Goal: Task Accomplishment & Management: Use online tool/utility

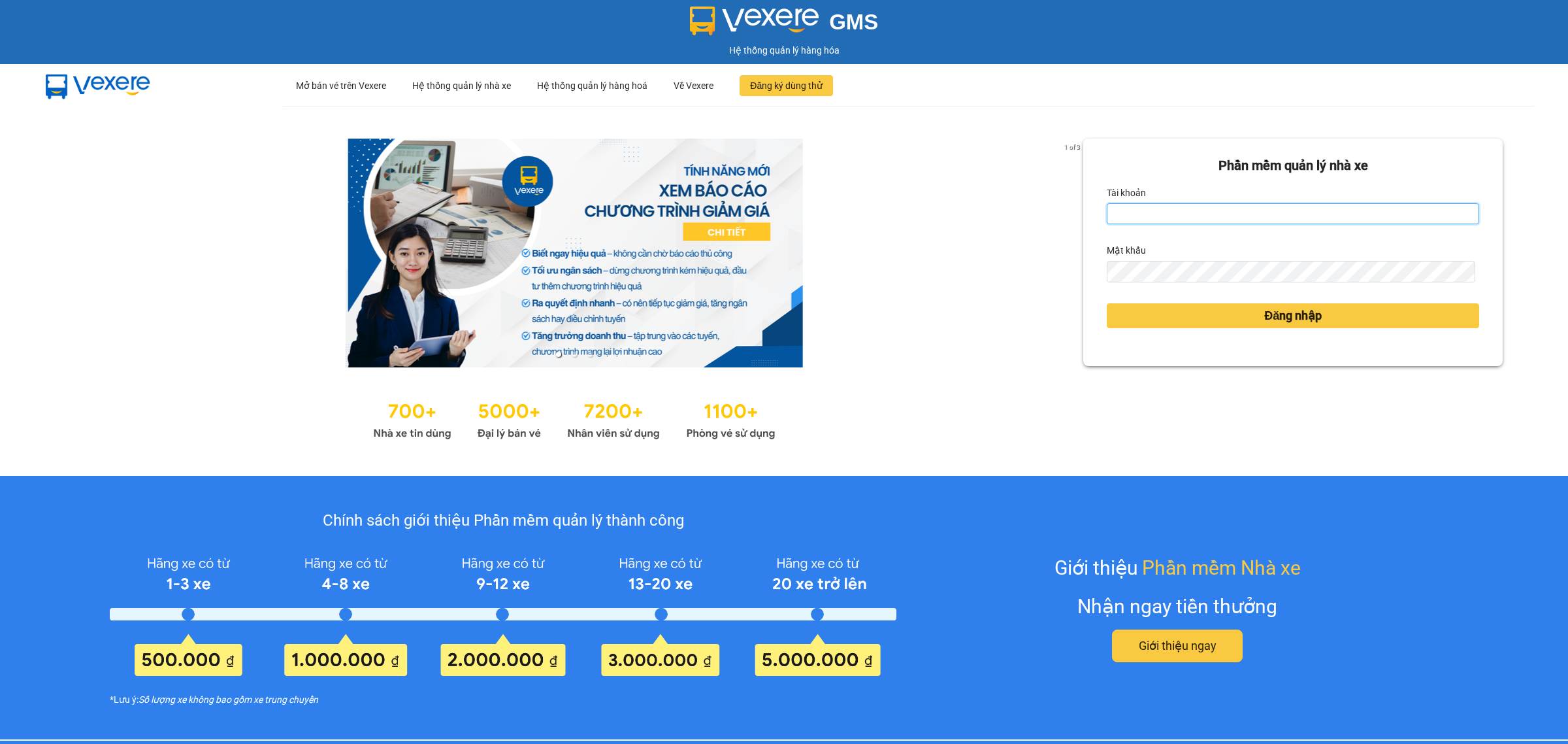
click at [1156, 209] on input "Tài khoản" at bounding box center [1292, 214] width 372 height 21
type input "tuyethuong.binhminhbus"
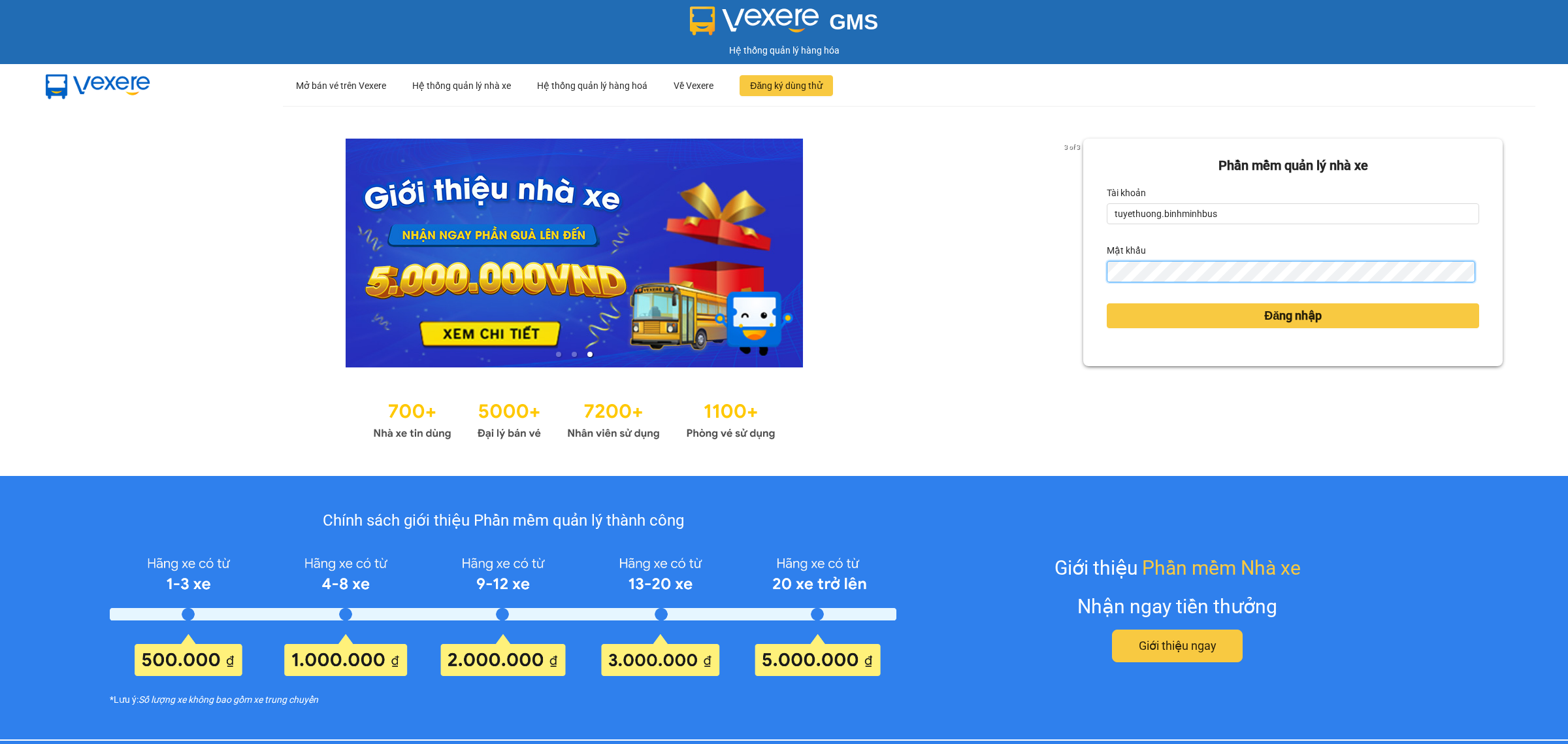
click at [1107, 303] on button "Đăng nhập" at bounding box center [1292, 315] width 372 height 25
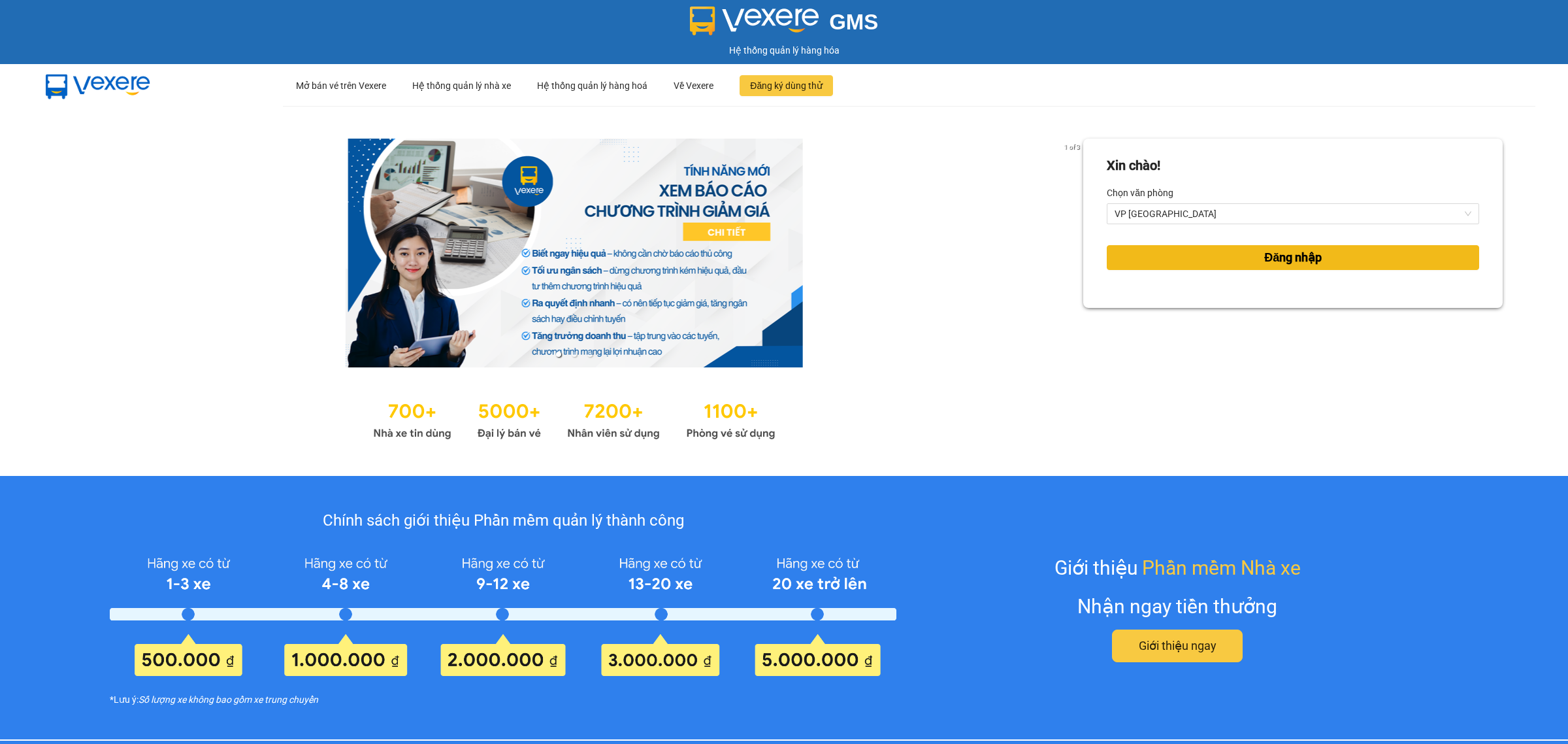
click at [1211, 251] on button "Đăng nhập" at bounding box center [1292, 257] width 372 height 25
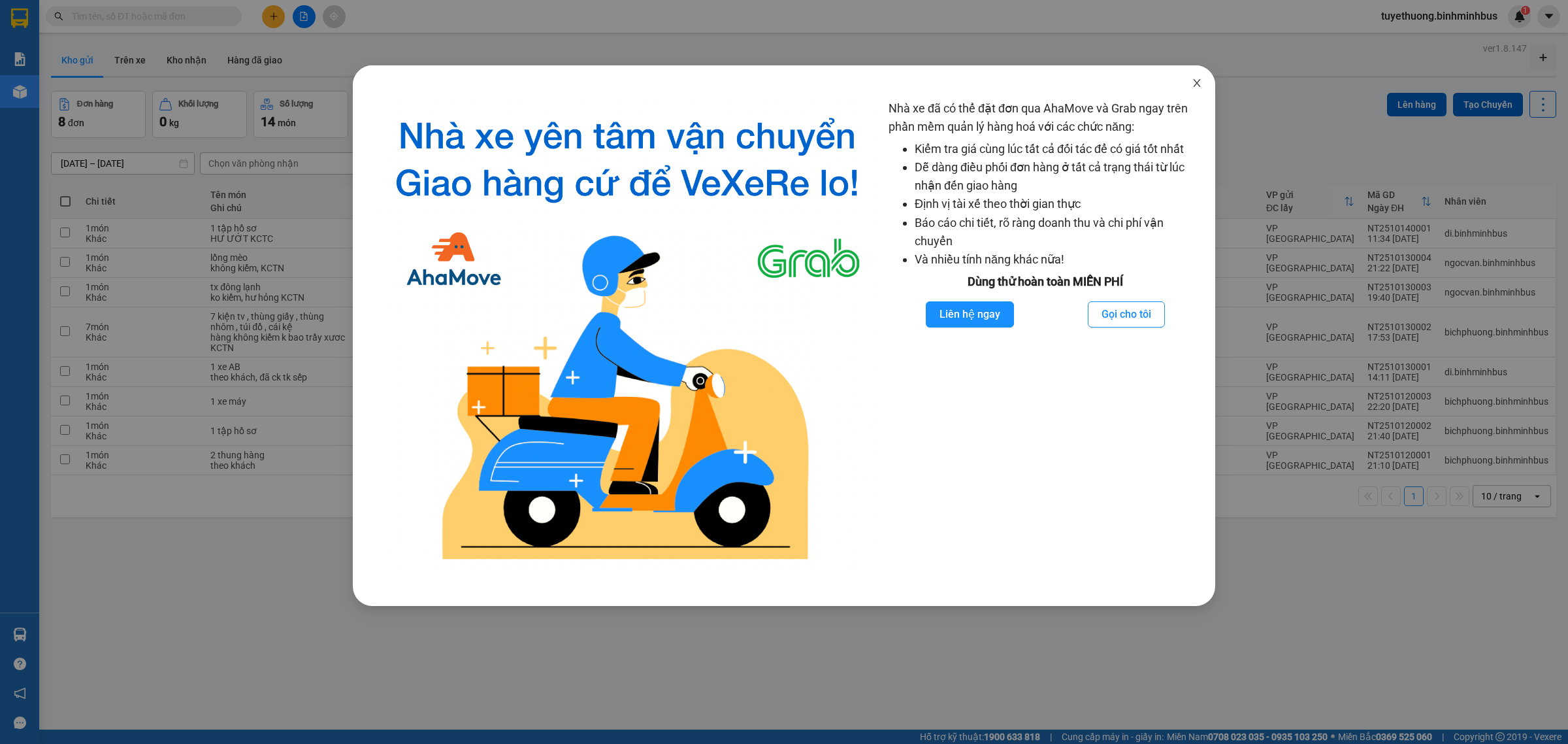
click at [1194, 87] on icon "close" at bounding box center [1197, 82] width 7 height 8
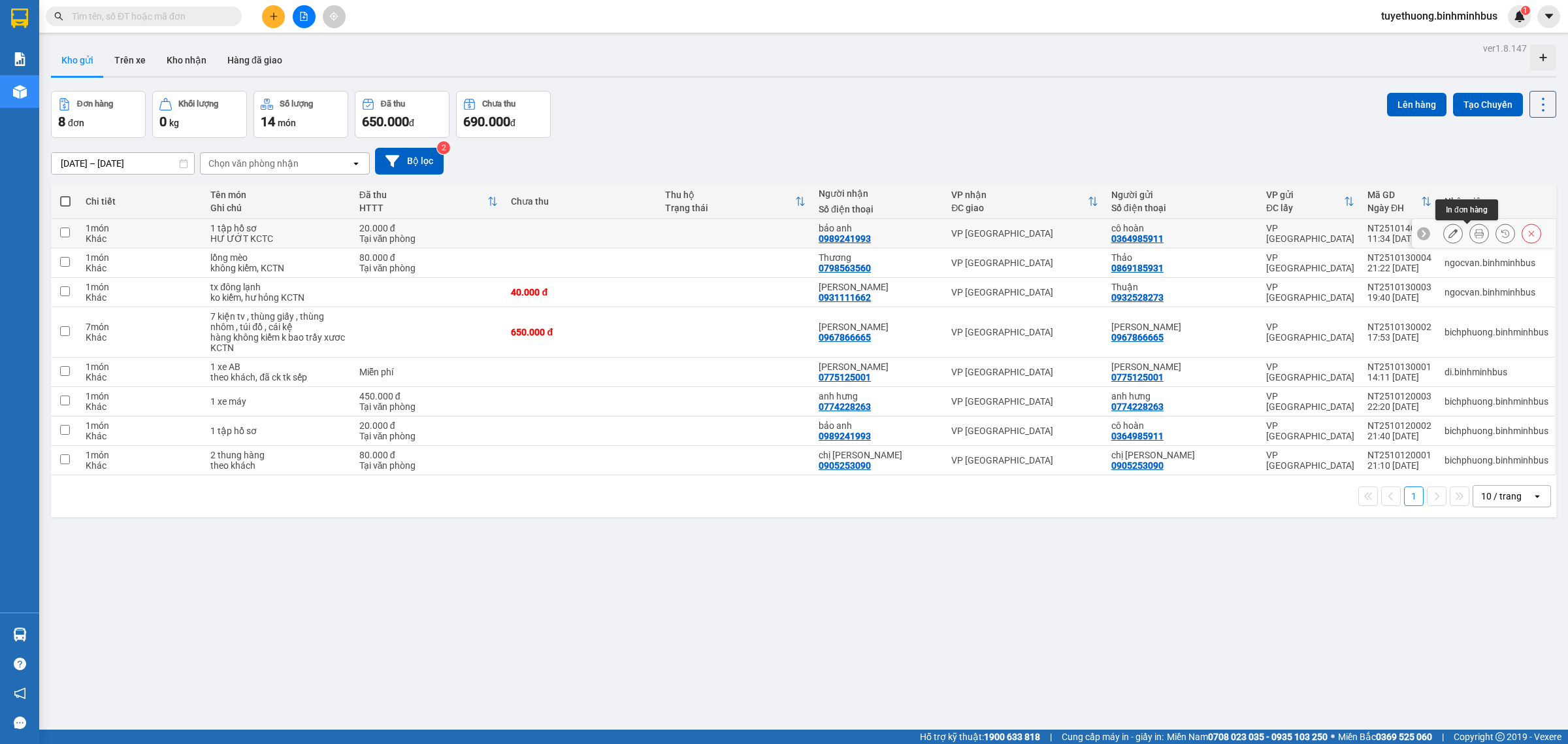
click at [1470, 227] on button at bounding box center [1479, 234] width 18 height 23
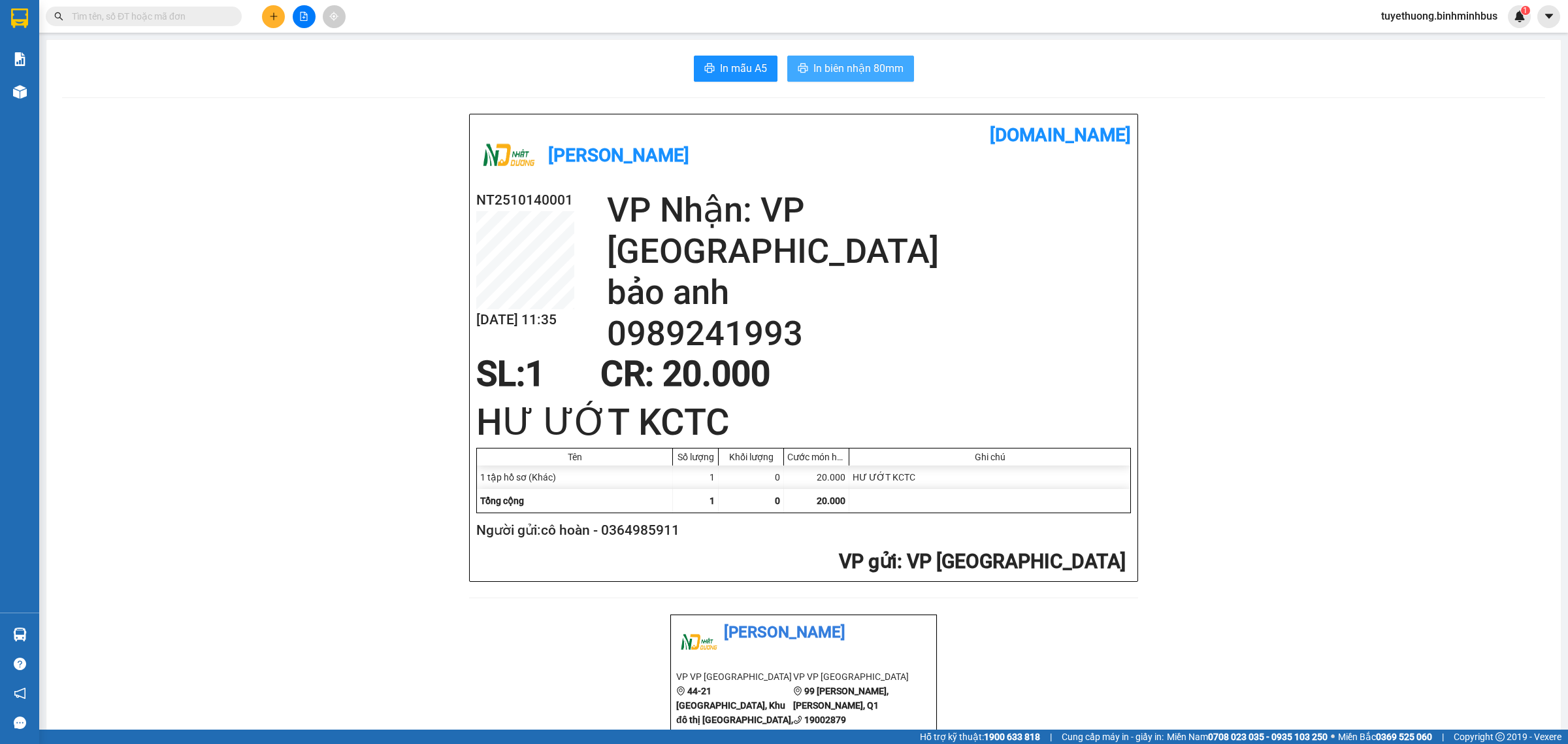
click at [849, 70] on span "In biên nhận 80mm" at bounding box center [858, 68] width 90 height 16
click at [729, 67] on span "In mẫu A5" at bounding box center [743, 68] width 47 height 16
